Goal: Find specific page/section: Find specific page/section

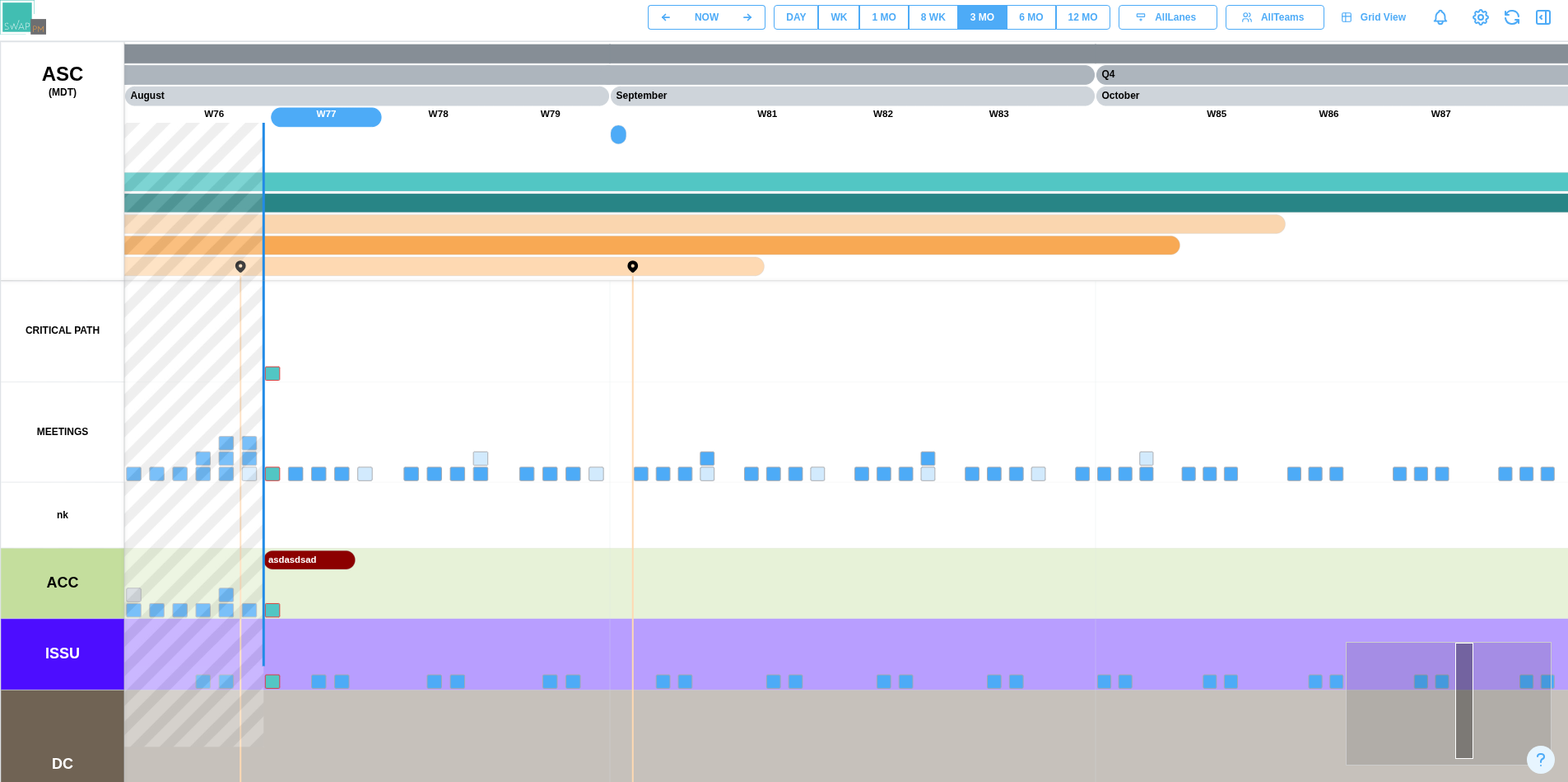
click at [798, 12] on div "DAY" at bounding box center [796, 17] width 20 height 15
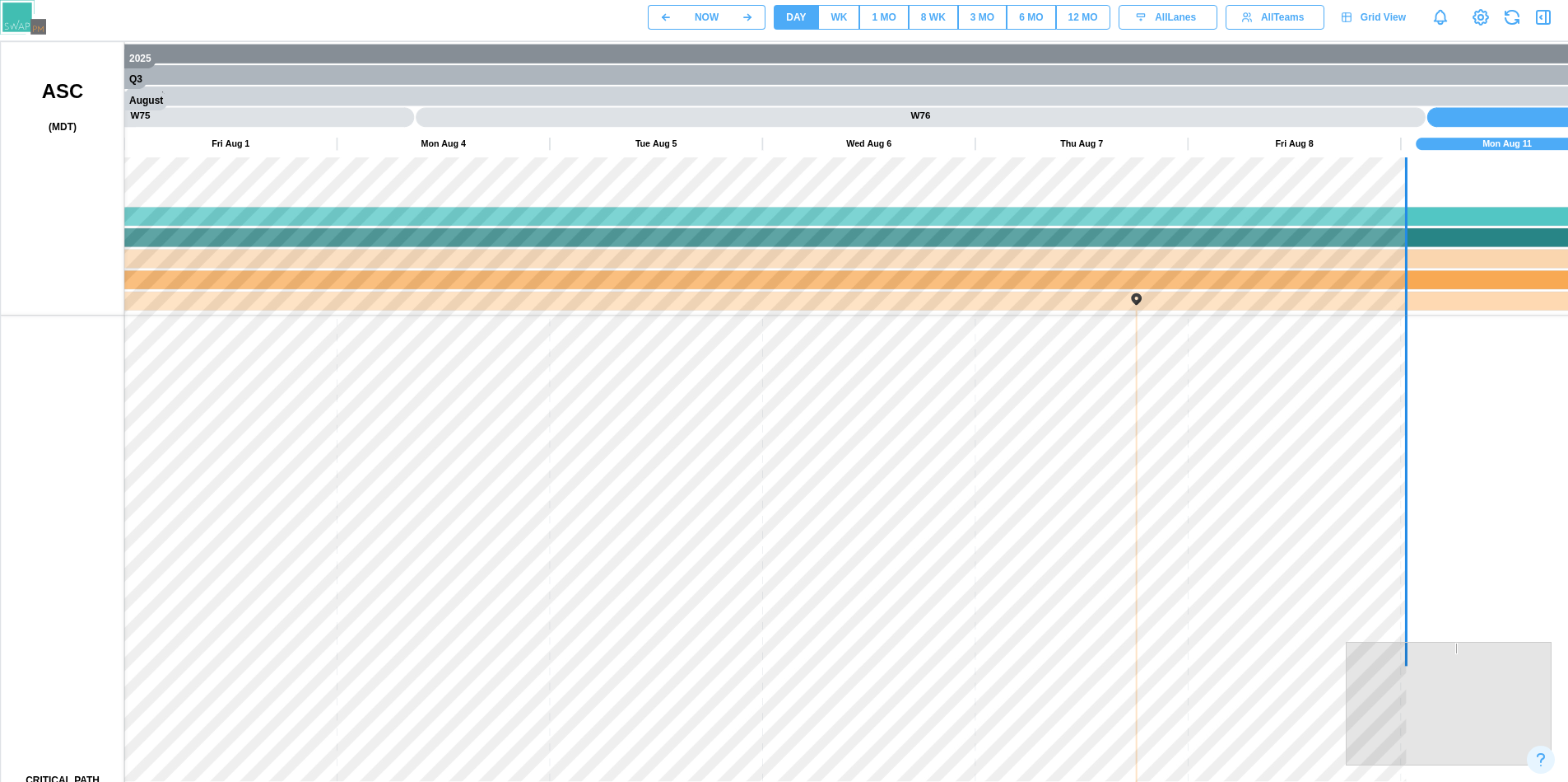
click at [858, 28] on button "WK" at bounding box center [839, 17] width 41 height 25
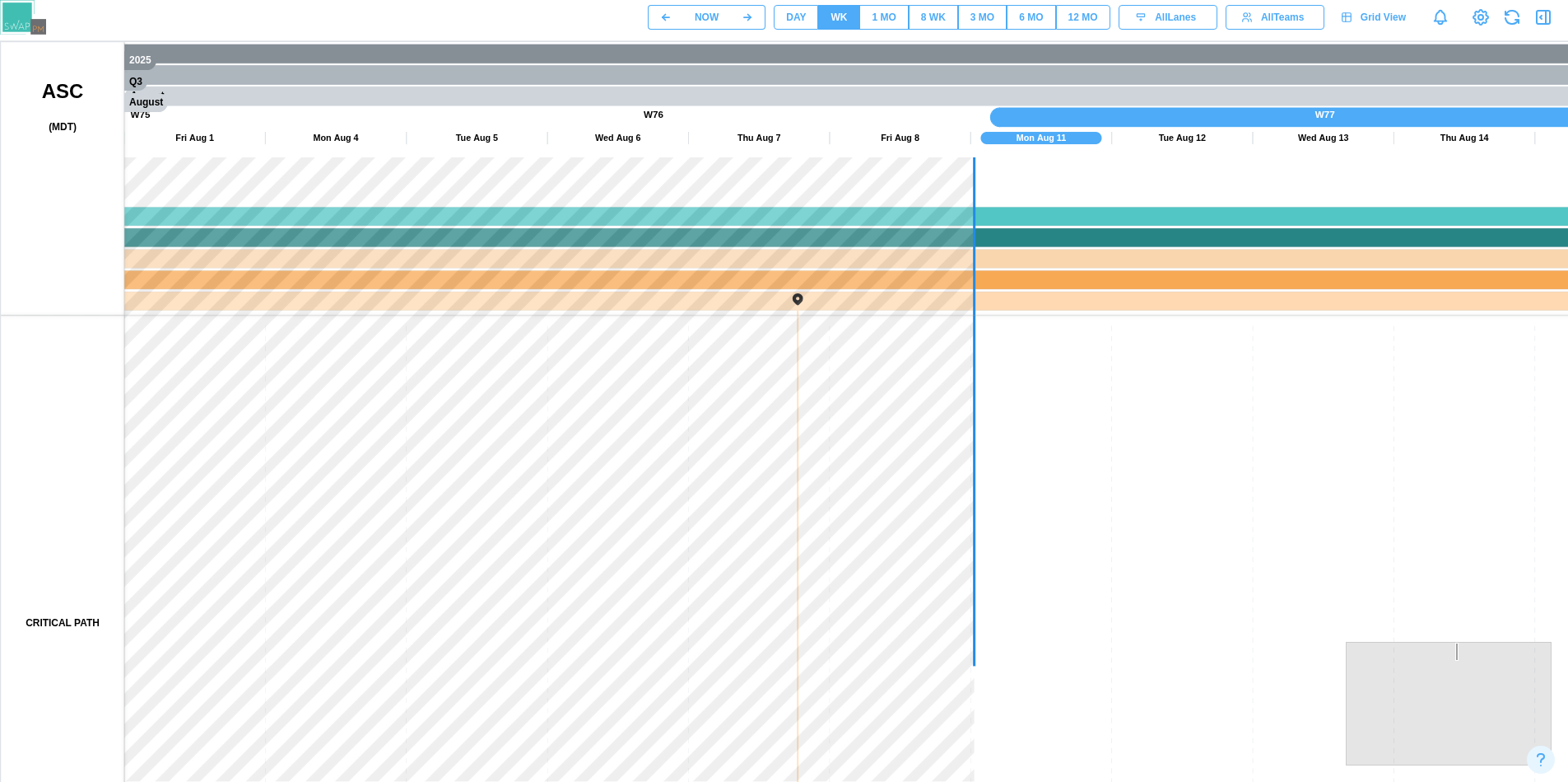
click at [890, 29] on div "NOW DAY WK 1 MO 8 WK 3 MO 6 MO 12 MO All Lanes All Teams Grid View" at bounding box center [1108, 16] width 920 height 28
click at [887, 21] on div "1 MO" at bounding box center [883, 17] width 24 height 15
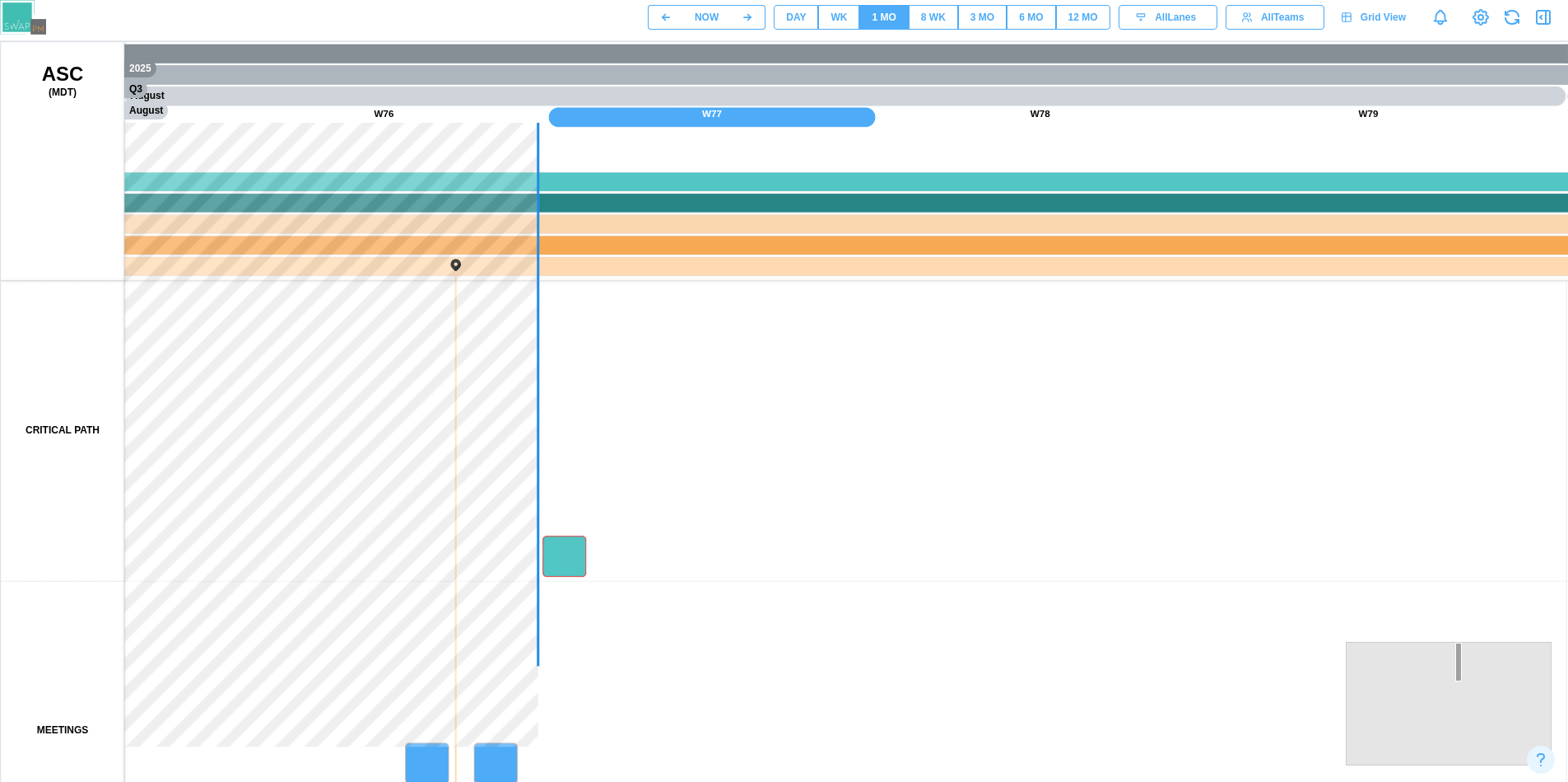
click at [929, 26] on span "8 WK" at bounding box center [934, 17] width 25 height 23
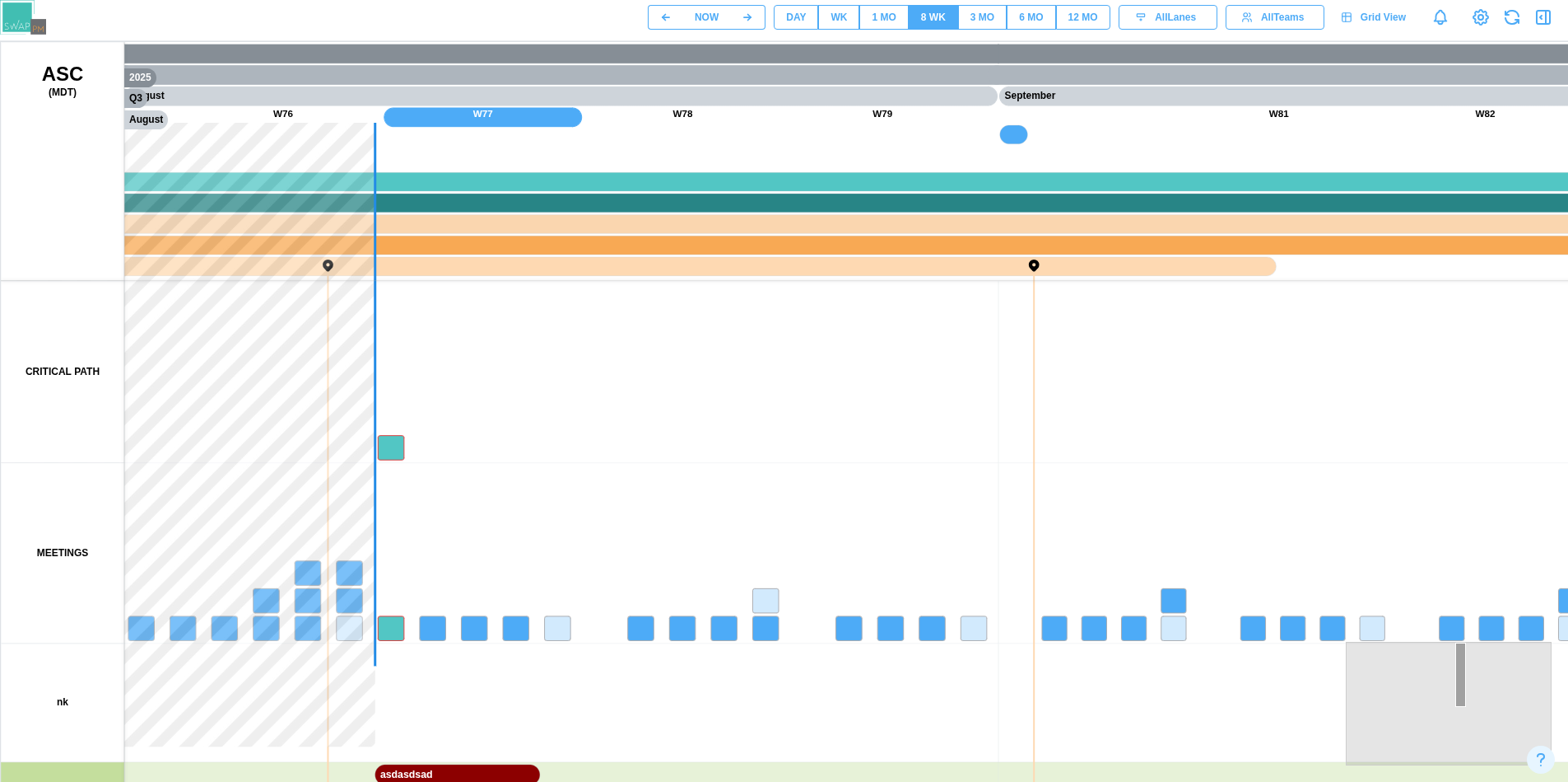
click at [986, 21] on div "3 MO" at bounding box center [982, 17] width 24 height 15
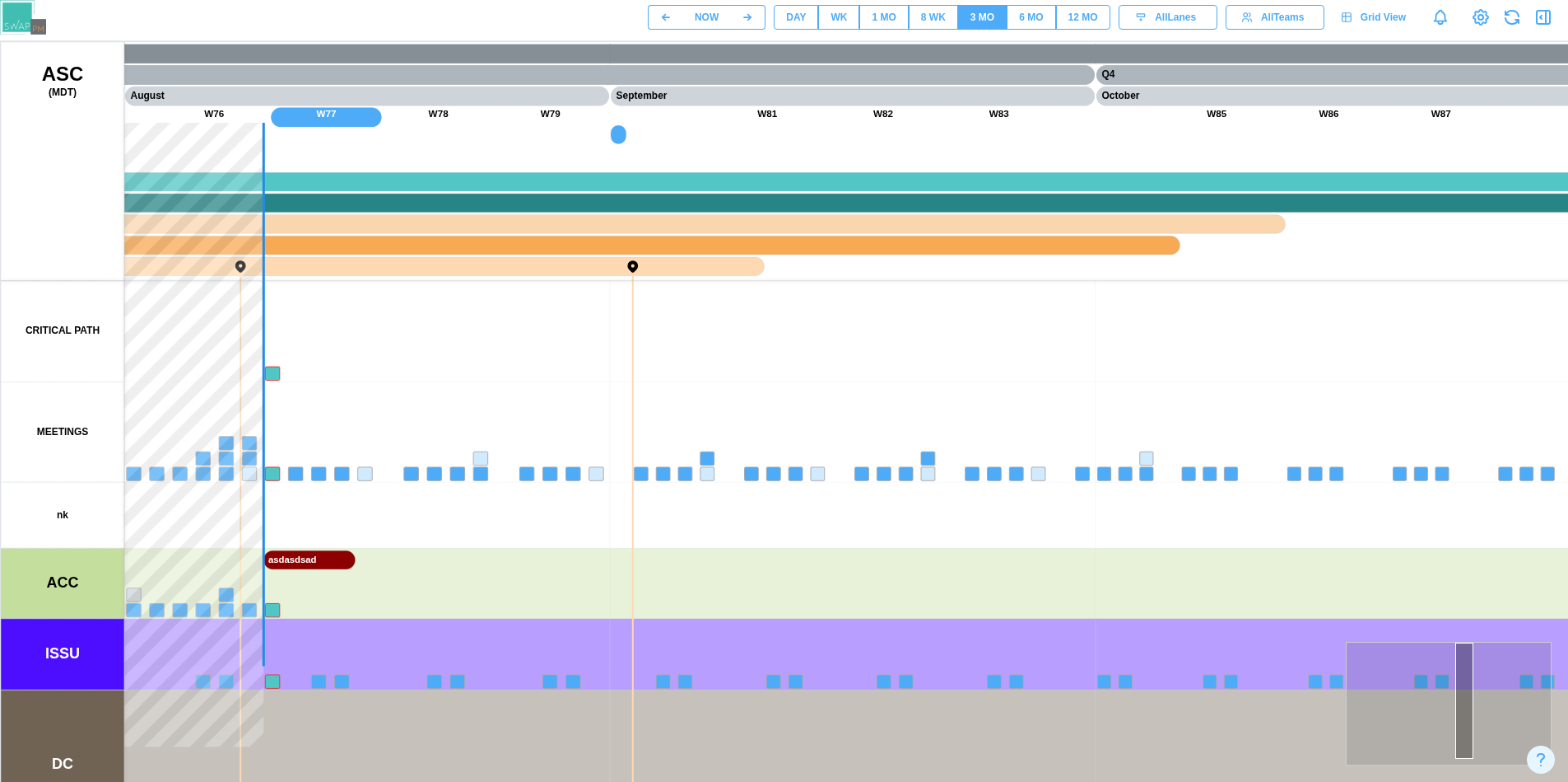
drag, startPoint x: 488, startPoint y: 304, endPoint x: 1032, endPoint y: 304, distance: 544.0
click at [1032, 304] on canvas at bounding box center [791, 454] width 1580 height 824
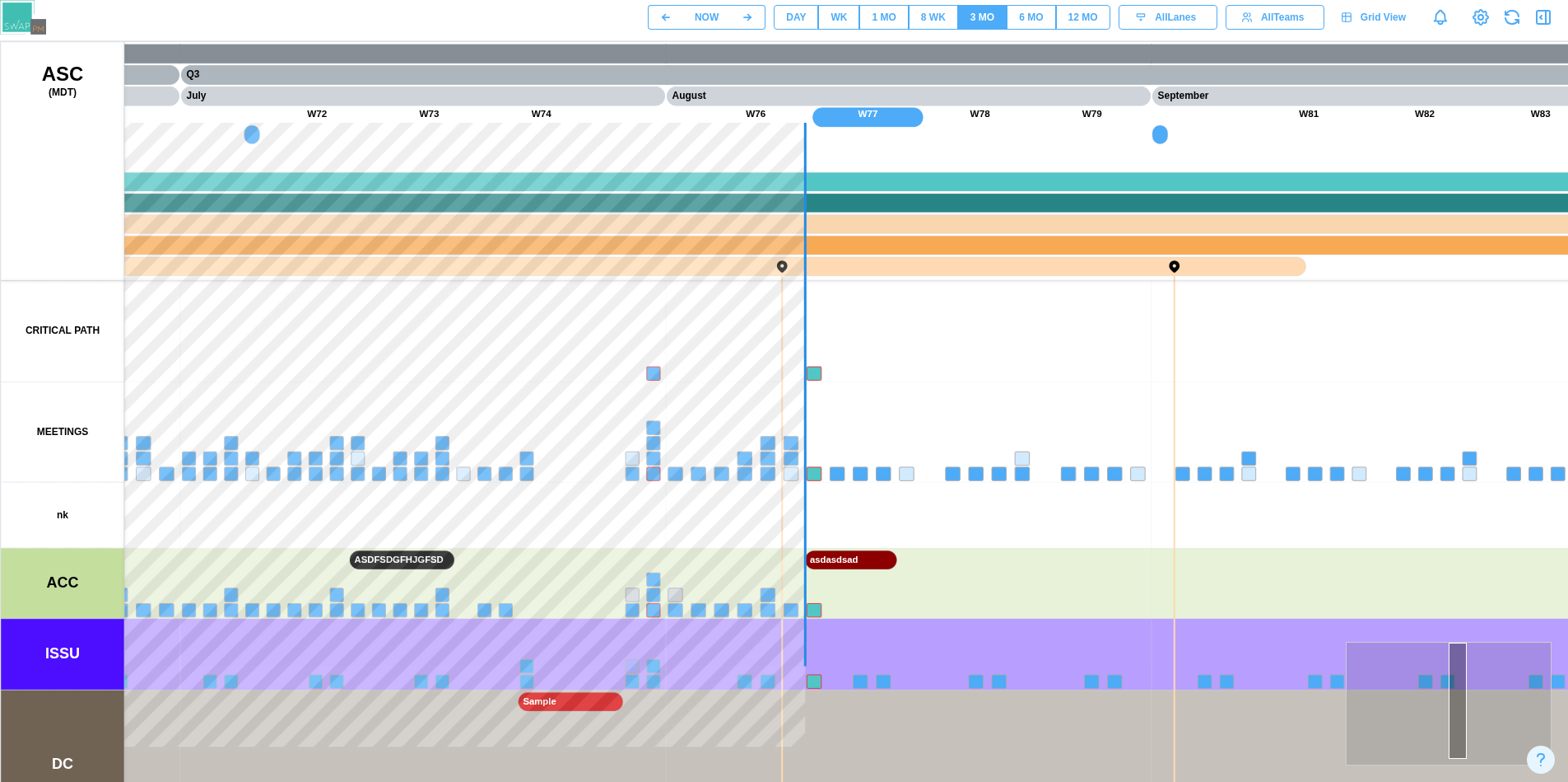
drag, startPoint x: 545, startPoint y: 316, endPoint x: 751, endPoint y: 333, distance: 206.7
click at [1178, 316] on canvas at bounding box center [791, 454] width 1580 height 824
click at [1202, 311] on canvas at bounding box center [791, 454] width 1580 height 824
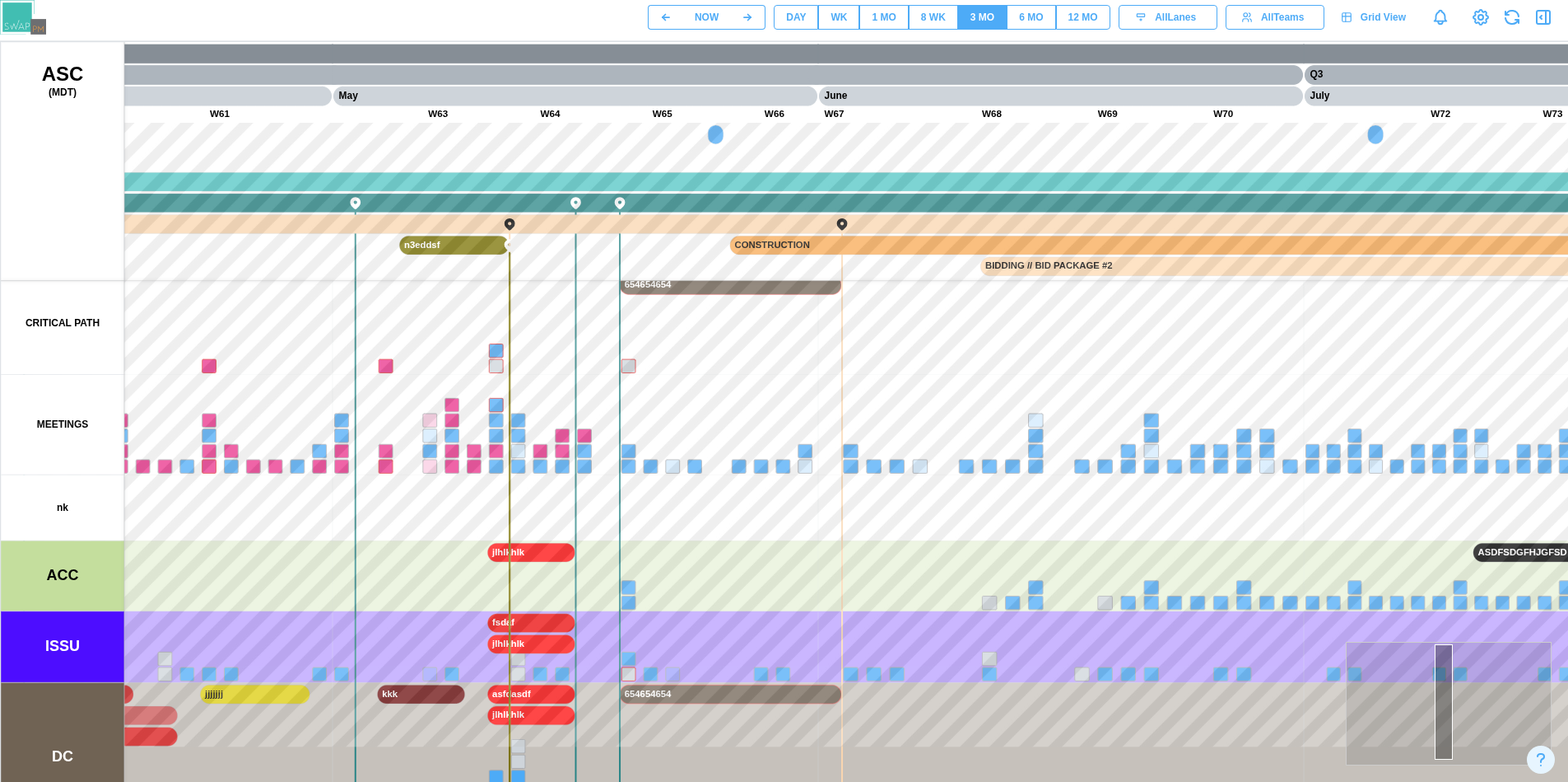
click at [806, 22] on button "DAY" at bounding box center [796, 17] width 45 height 25
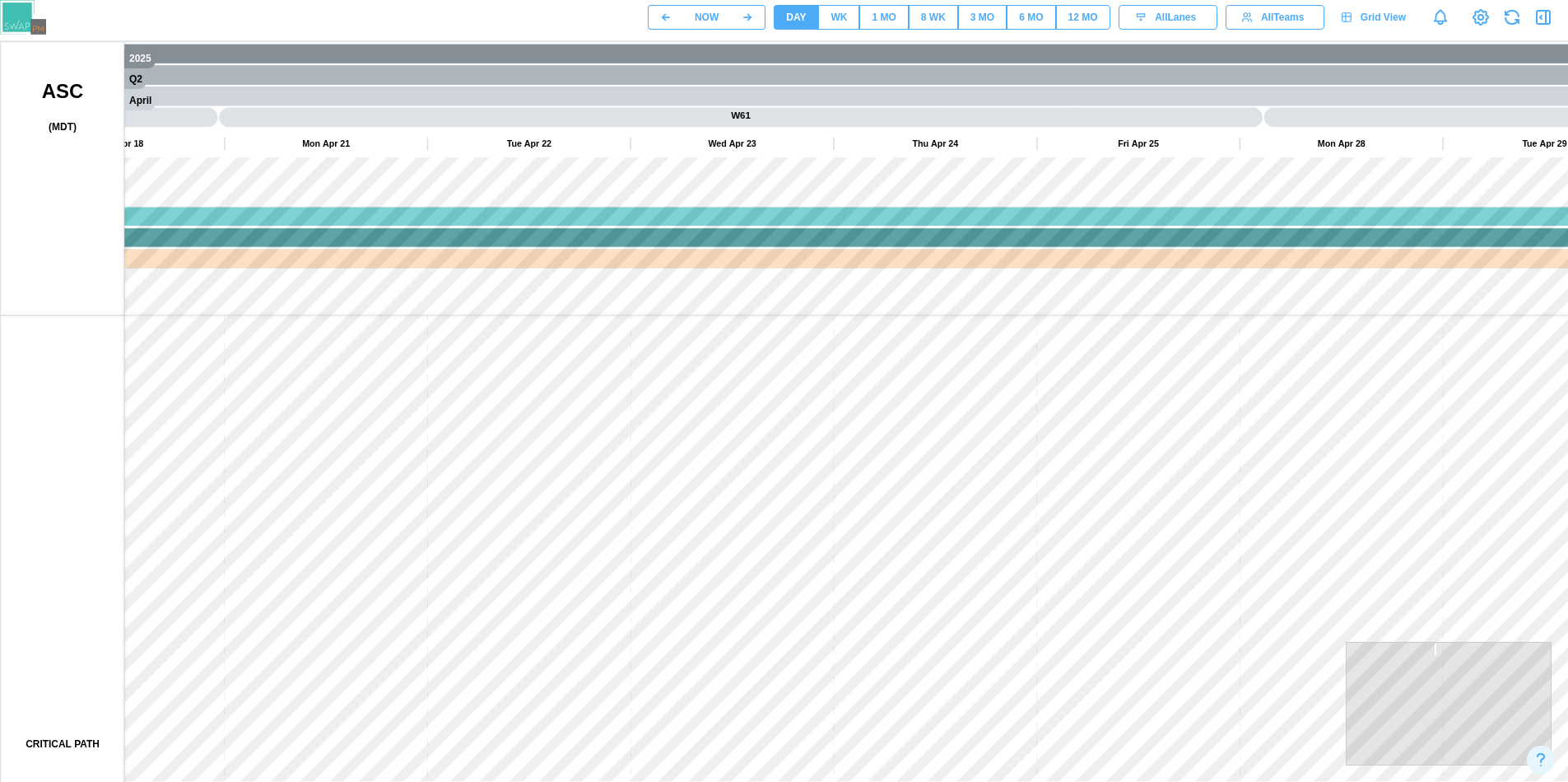
drag, startPoint x: 659, startPoint y: 266, endPoint x: 1043, endPoint y: 299, distance: 385.4
click at [1043, 299] on canvas at bounding box center [791, 454] width 1580 height 824
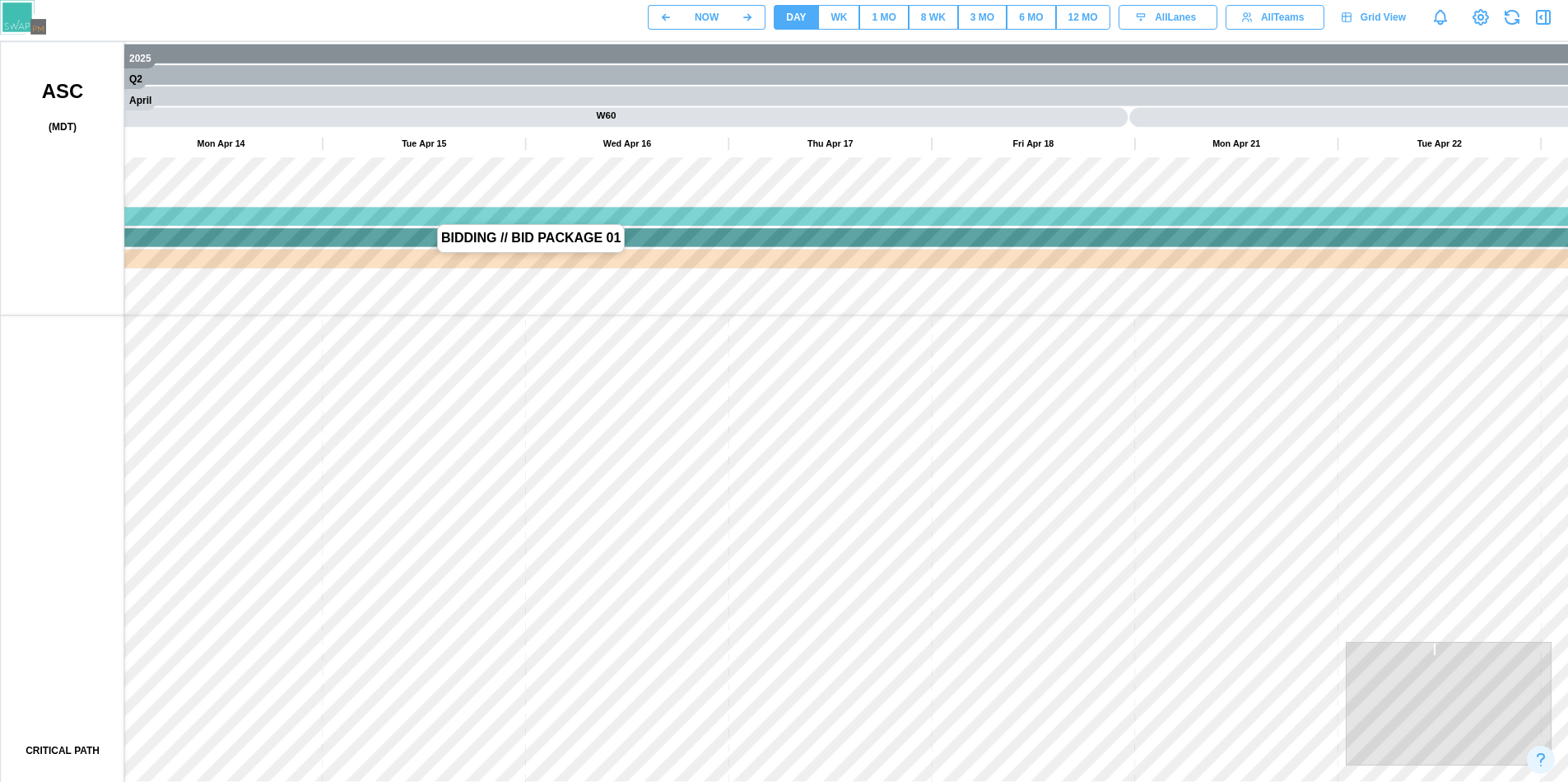
drag, startPoint x: 463, startPoint y: 258, endPoint x: 1011, endPoint y: 291, distance: 549.0
click at [1023, 273] on canvas at bounding box center [791, 454] width 1580 height 824
drag, startPoint x: 645, startPoint y: 497, endPoint x: 863, endPoint y: 108, distance: 445.9
click at [819, 42] on canvas at bounding box center [791, 454] width 1580 height 824
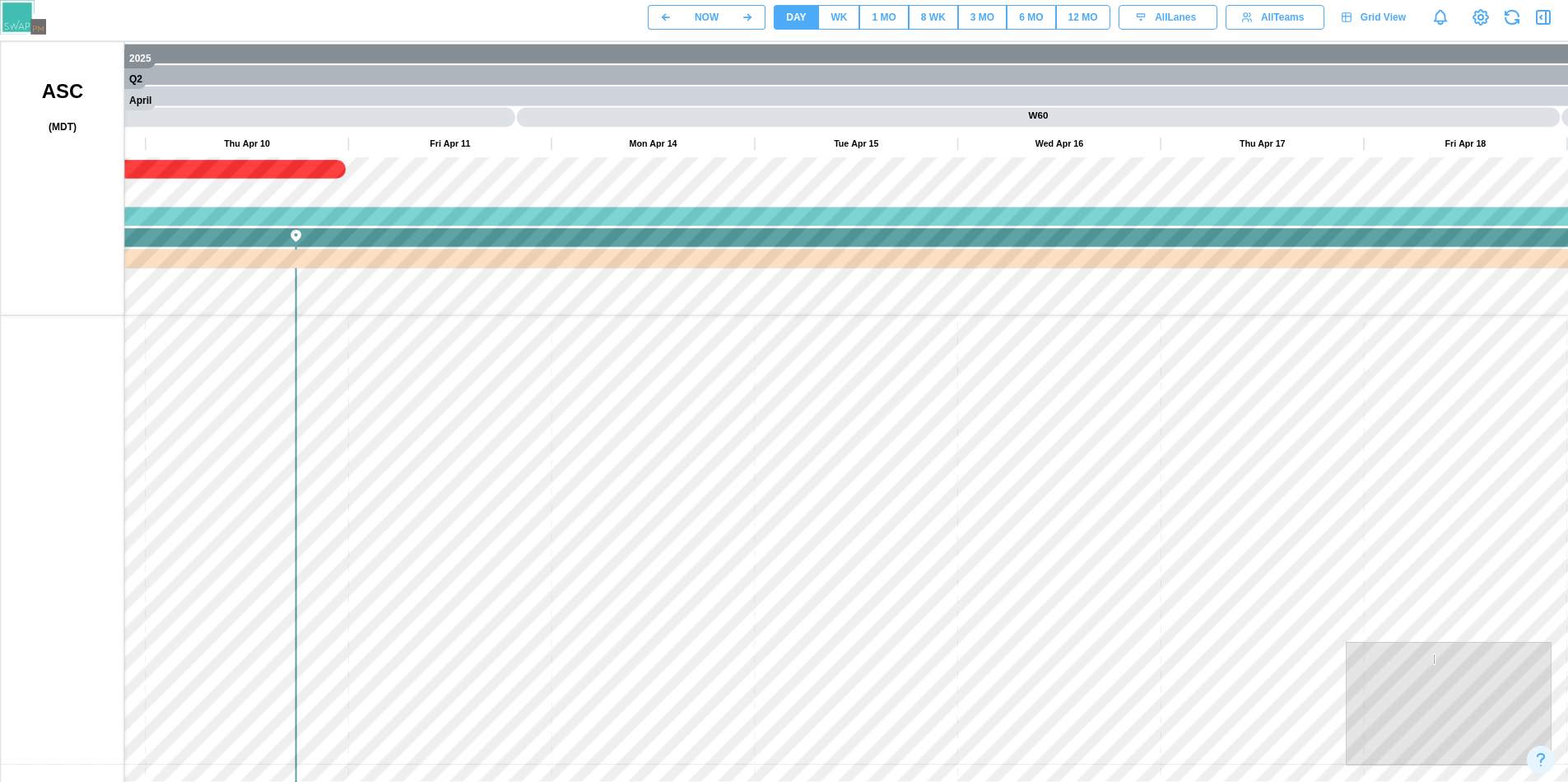
drag, startPoint x: 486, startPoint y: 420, endPoint x: 1019, endPoint y: 285, distance: 549.8
click at [1043, 266] on canvas at bounding box center [791, 454] width 1580 height 824
drag, startPoint x: 568, startPoint y: 446, endPoint x: 958, endPoint y: 229, distance: 446.3
click at [970, 232] on canvas at bounding box center [791, 454] width 1580 height 824
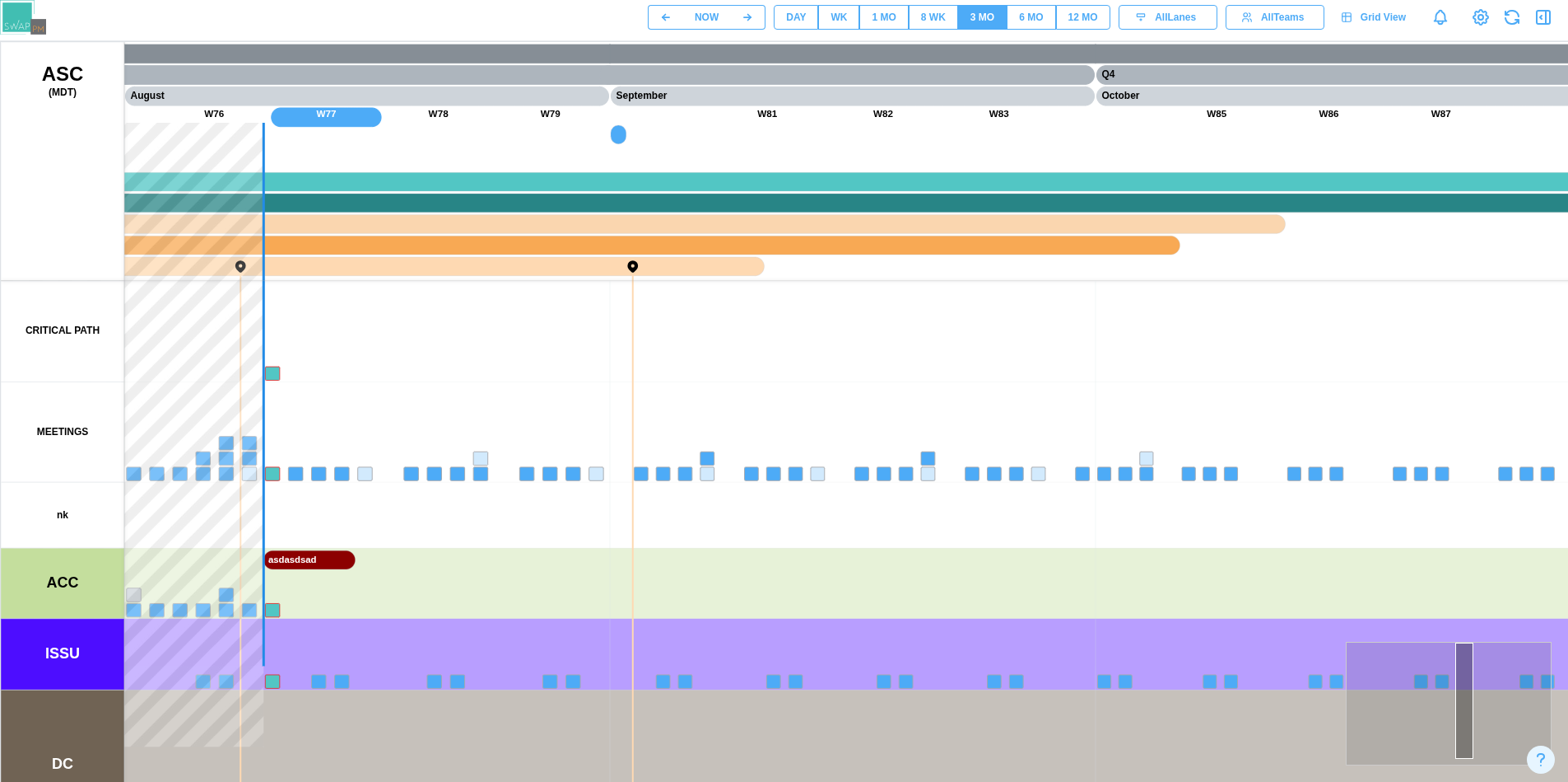
drag, startPoint x: 563, startPoint y: 318, endPoint x: 1331, endPoint y: 318, distance: 768.0
click at [1331, 318] on canvas at bounding box center [791, 454] width 1580 height 824
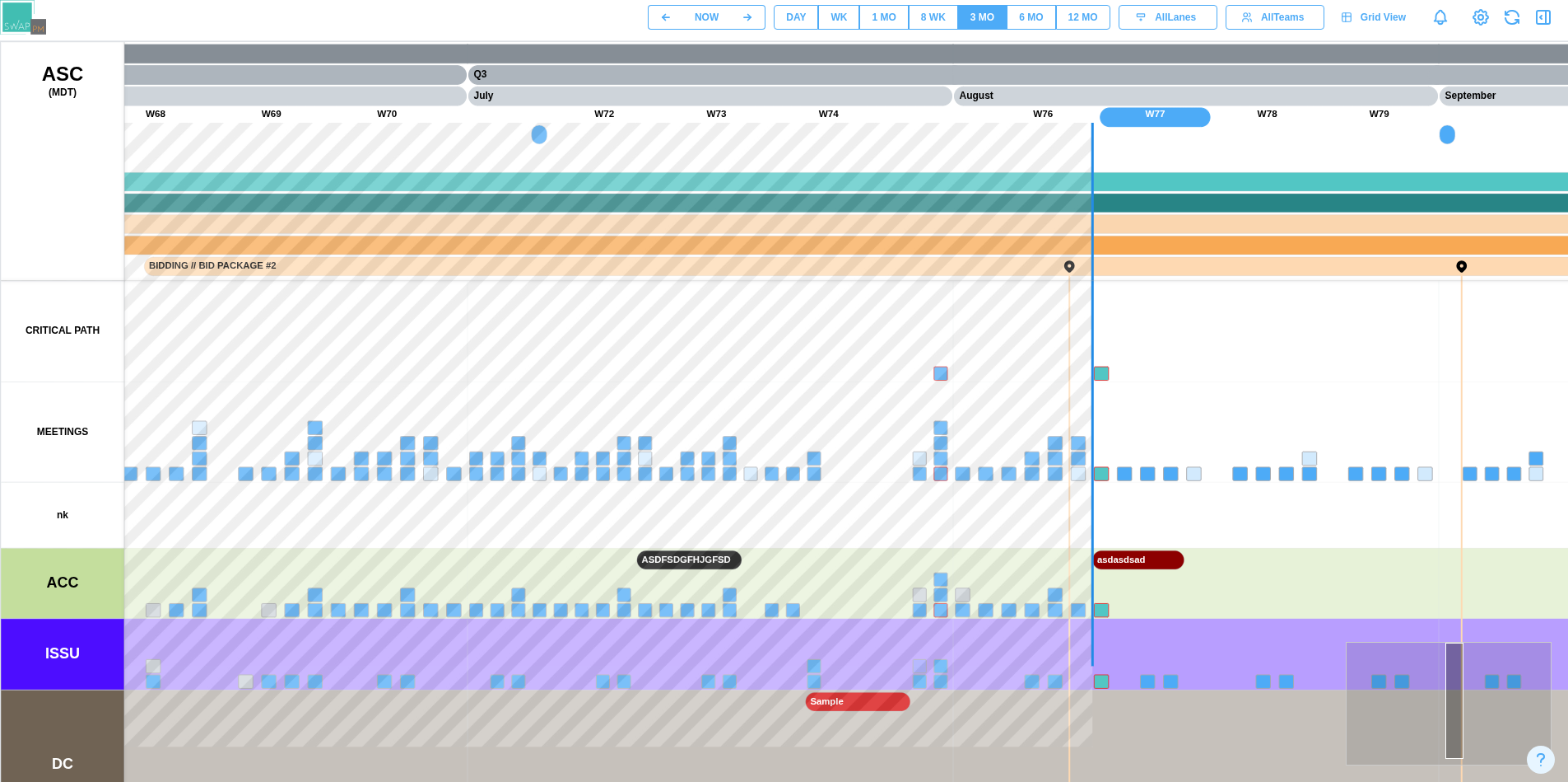
click at [797, 14] on div "DAY" at bounding box center [796, 17] width 20 height 15
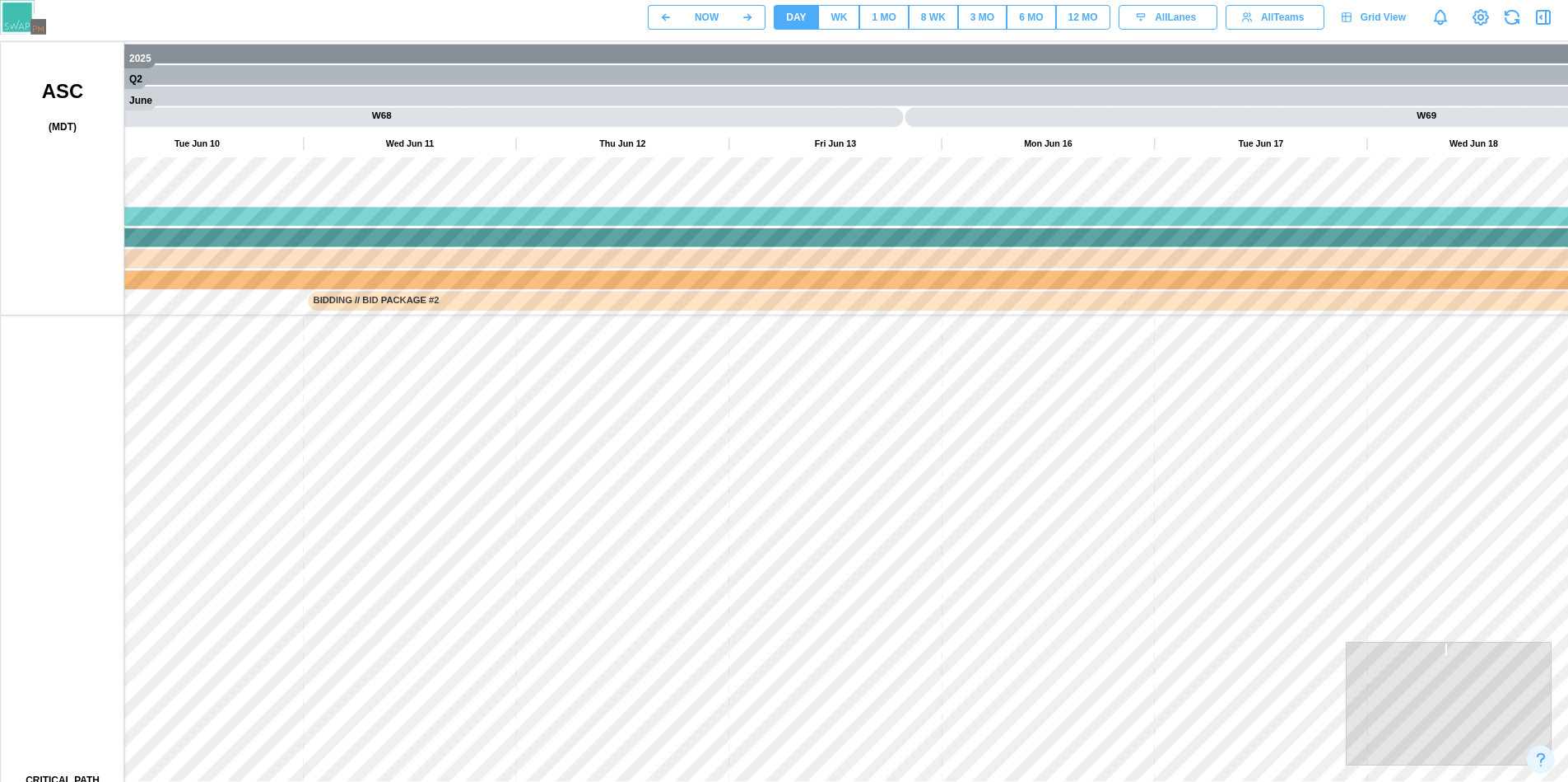
drag, startPoint x: 381, startPoint y: 501, endPoint x: 946, endPoint y: 359, distance: 582.6
click at [943, 362] on canvas at bounding box center [791, 454] width 1580 height 824
drag, startPoint x: 630, startPoint y: 383, endPoint x: 565, endPoint y: 494, distance: 128.6
click at [894, 203] on canvas at bounding box center [791, 454] width 1580 height 824
drag, startPoint x: 565, startPoint y: 494, endPoint x: 837, endPoint y: 382, distance: 294.2
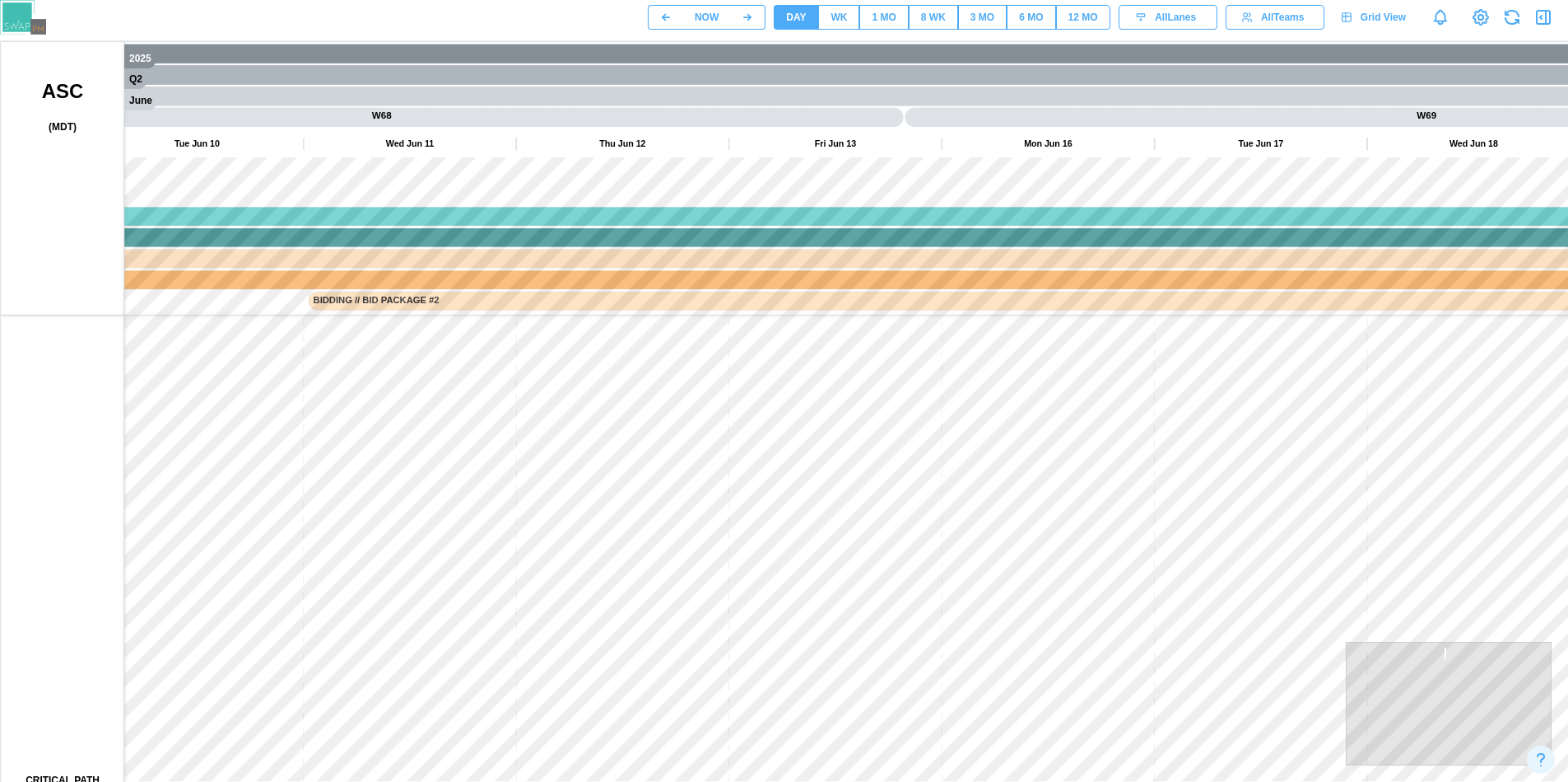
click at [917, 270] on canvas at bounding box center [791, 454] width 1580 height 824
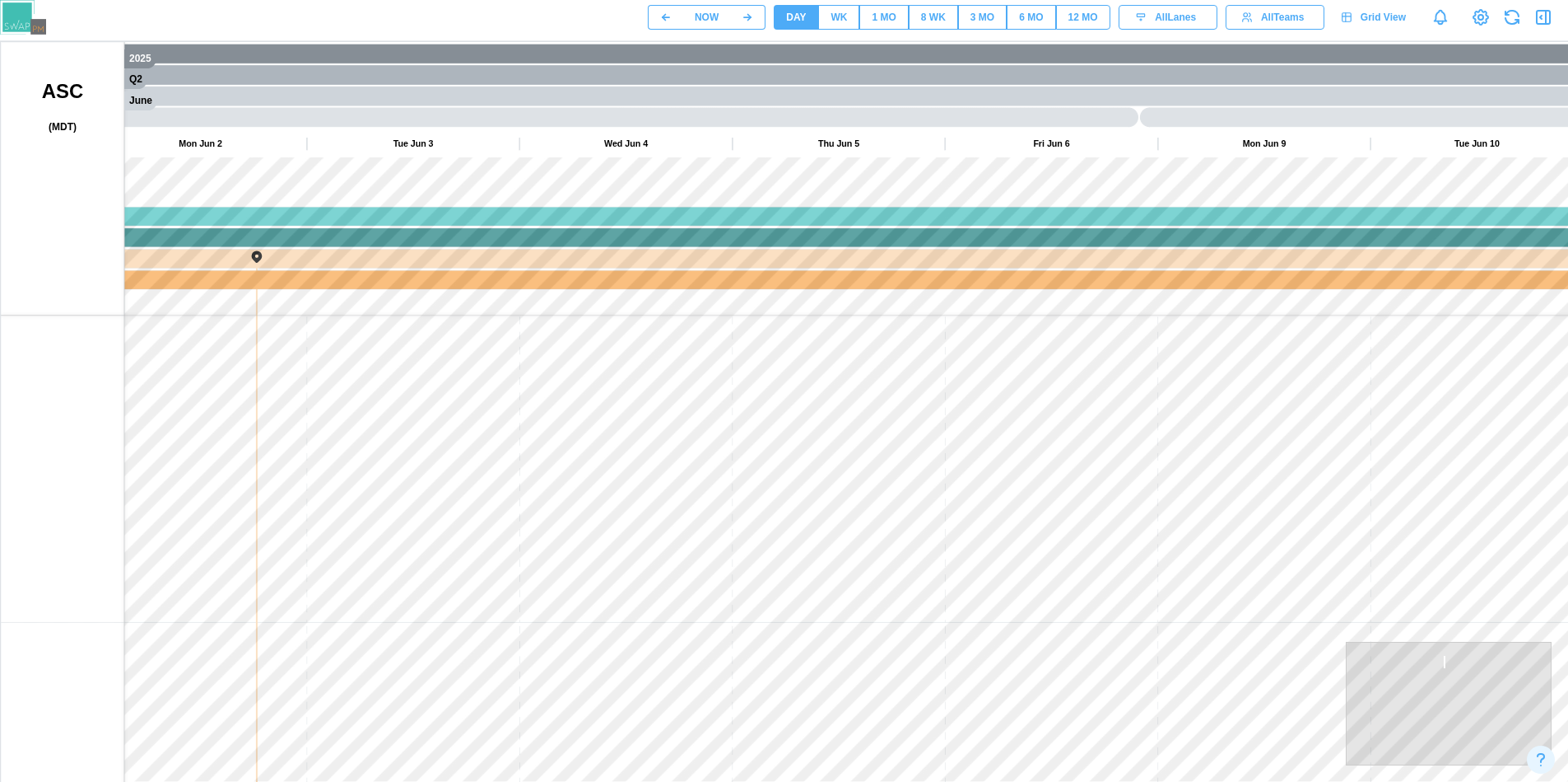
click at [833, 322] on canvas at bounding box center [791, 454] width 1580 height 824
drag, startPoint x: 486, startPoint y: 567, endPoint x: 494, endPoint y: 573, distance: 10.0
click at [789, 353] on canvas at bounding box center [791, 454] width 1580 height 824
drag, startPoint x: 494, startPoint y: 573, endPoint x: 564, endPoint y: 509, distance: 94.8
click at [837, 371] on canvas at bounding box center [791, 454] width 1580 height 824
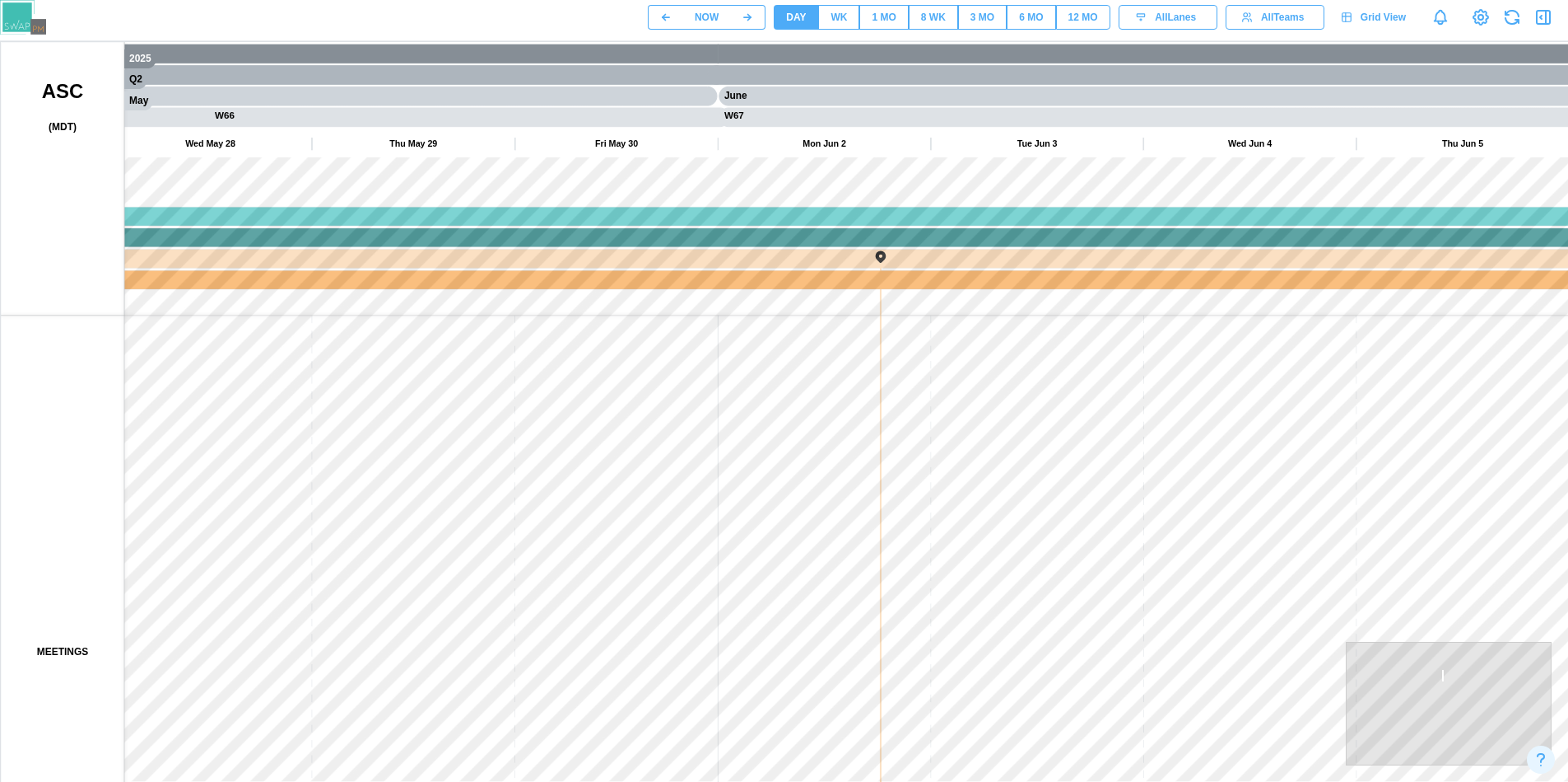
drag, startPoint x: 564, startPoint y: 509, endPoint x: 758, endPoint y: 337, distance: 259.3
click at [808, 355] on canvas at bounding box center [791, 454] width 1580 height 824
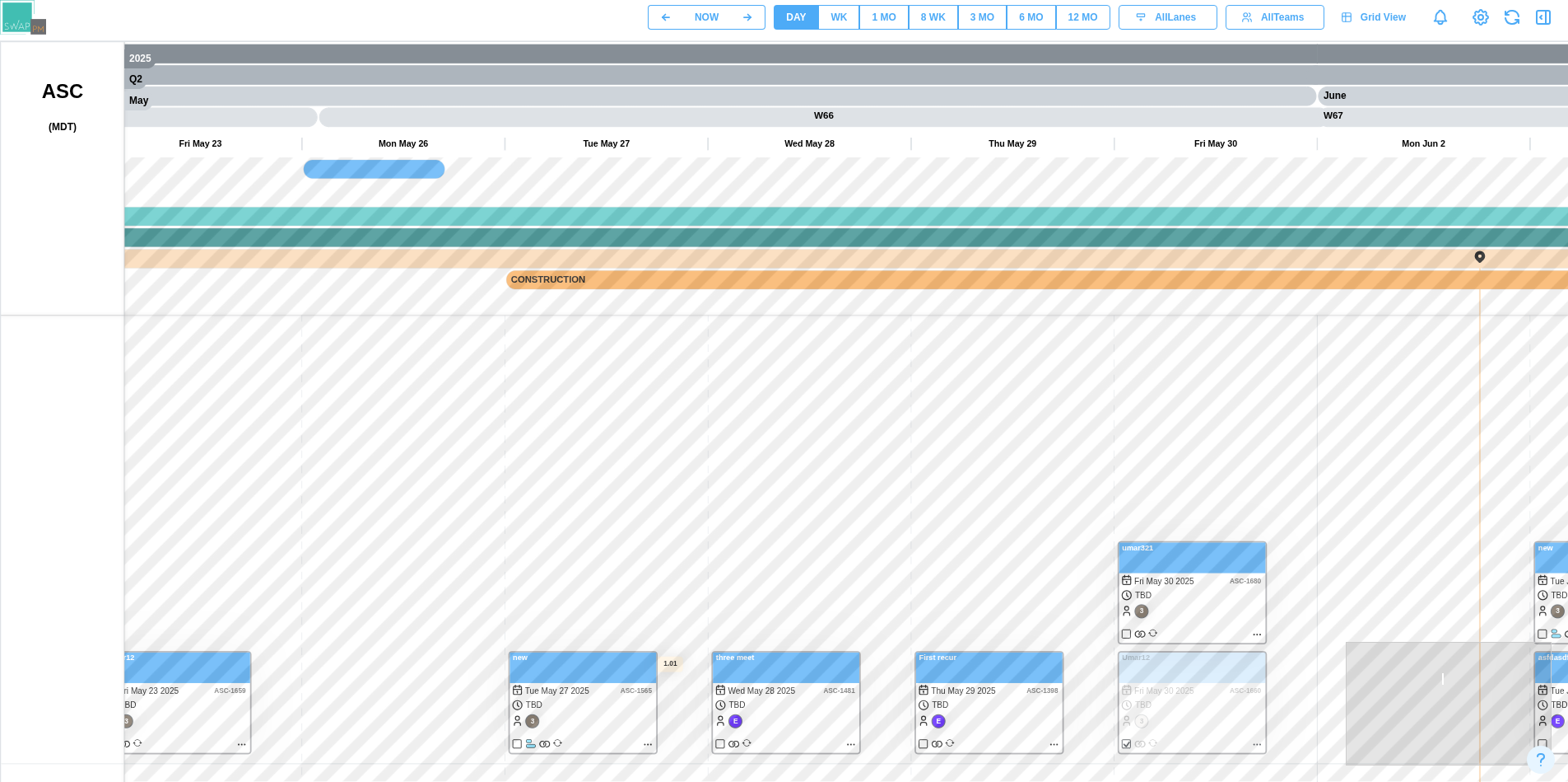
click at [1110, 555] on canvas at bounding box center [791, 454] width 1580 height 824
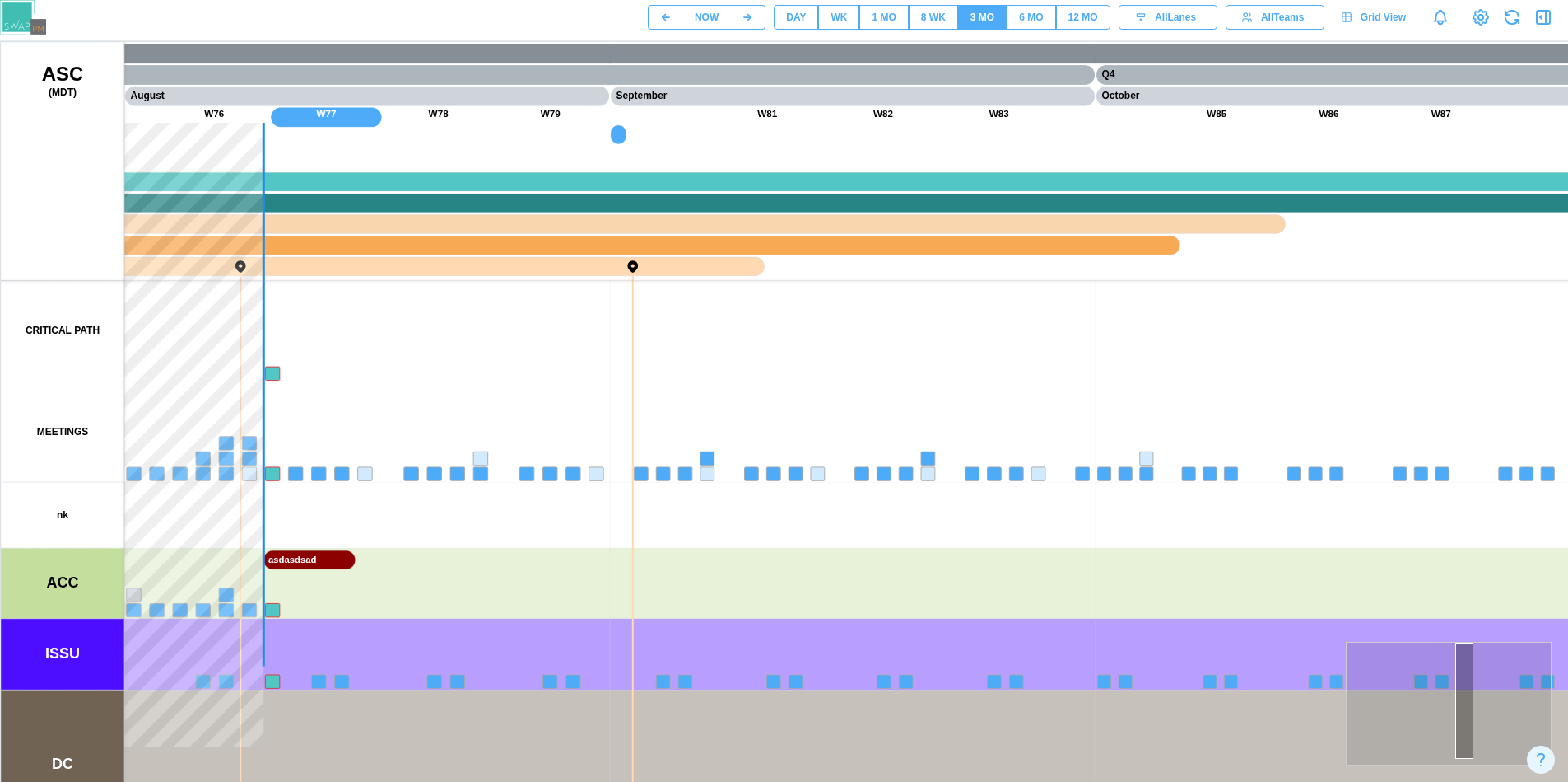
drag, startPoint x: 874, startPoint y: 445, endPoint x: 401, endPoint y: 399, distance: 475.2
click at [401, 399] on canvas at bounding box center [791, 454] width 1580 height 824
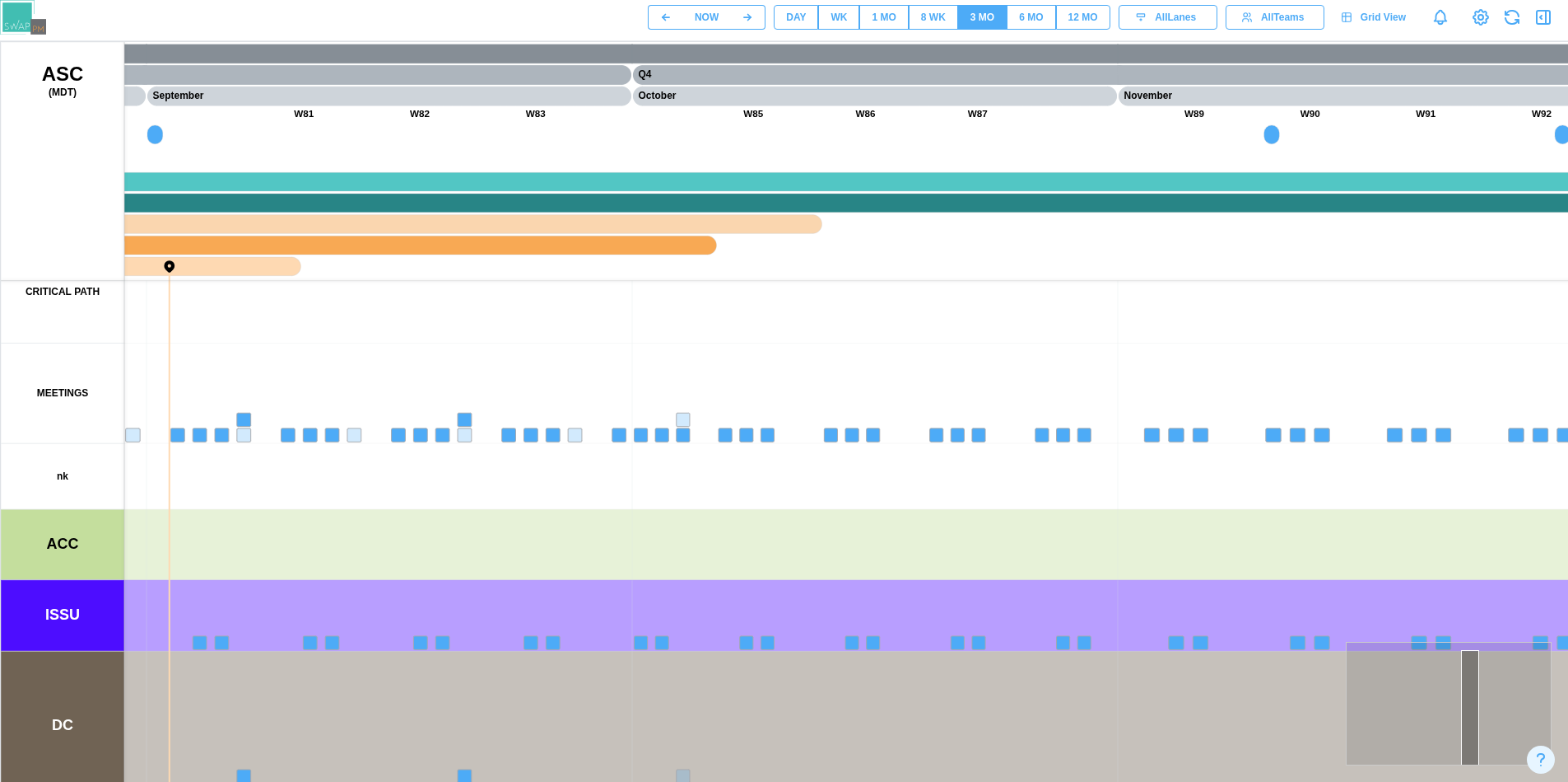
click at [810, 26] on button "DAY" at bounding box center [796, 17] width 45 height 25
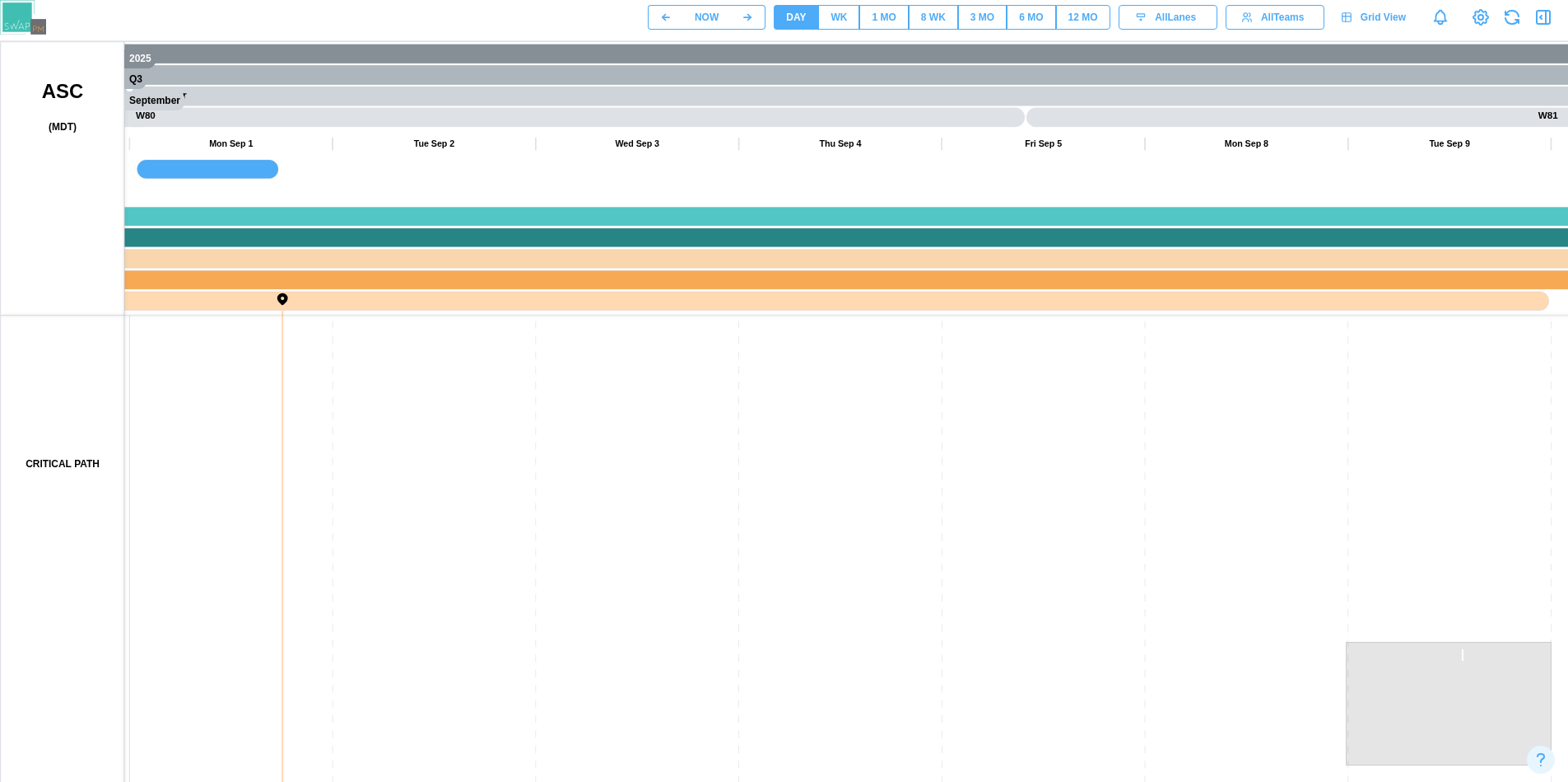
drag, startPoint x: 795, startPoint y: 468, endPoint x: 659, endPoint y: 480, distance: 136.5
click at [659, 480] on canvas at bounding box center [791, 454] width 1580 height 824
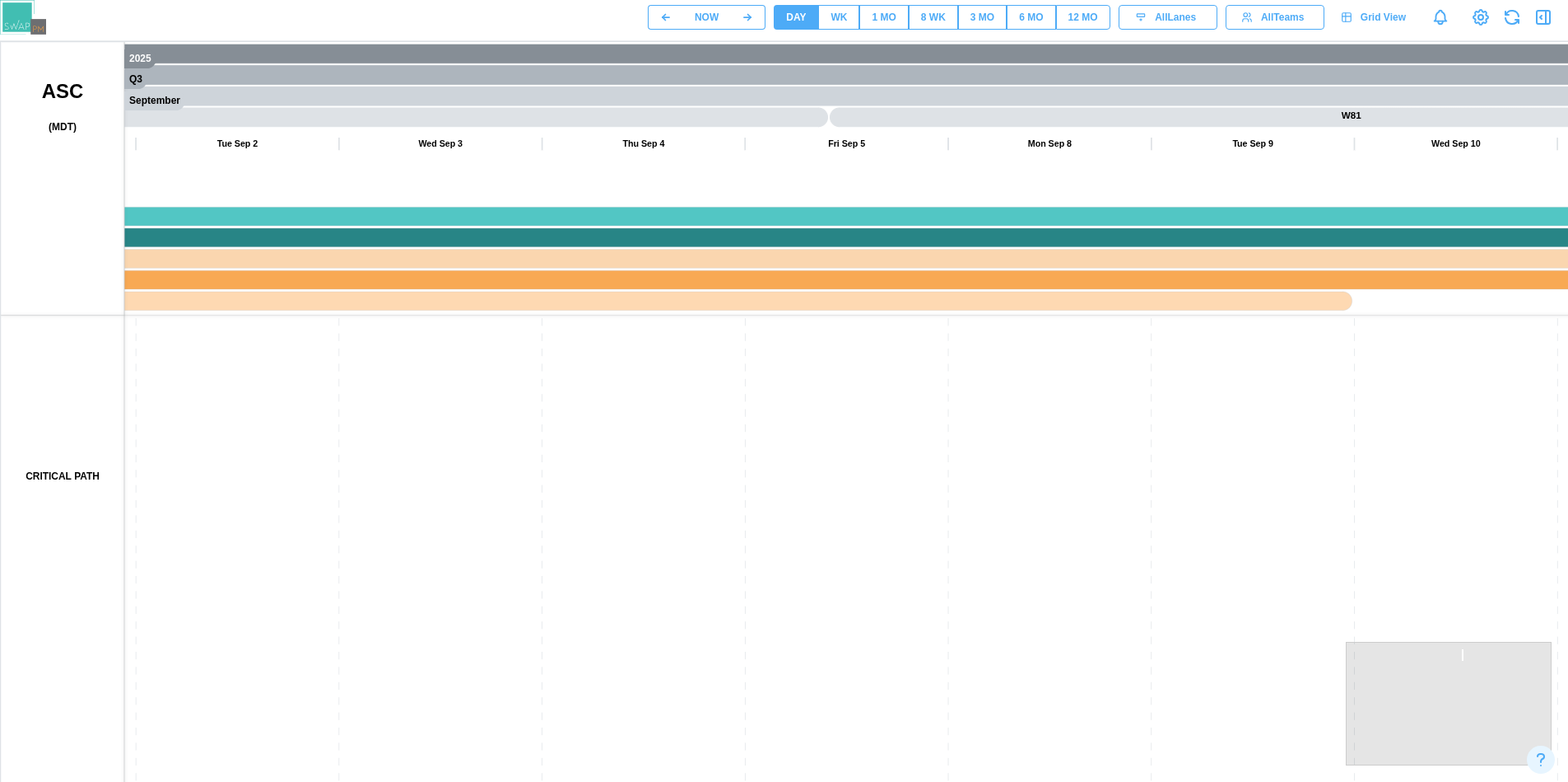
click at [892, 11] on div "1 MO" at bounding box center [883, 17] width 24 height 15
click at [949, 27] on button "8 WK" at bounding box center [934, 17] width 49 height 25
